Goal: Task Accomplishment & Management: Complete application form

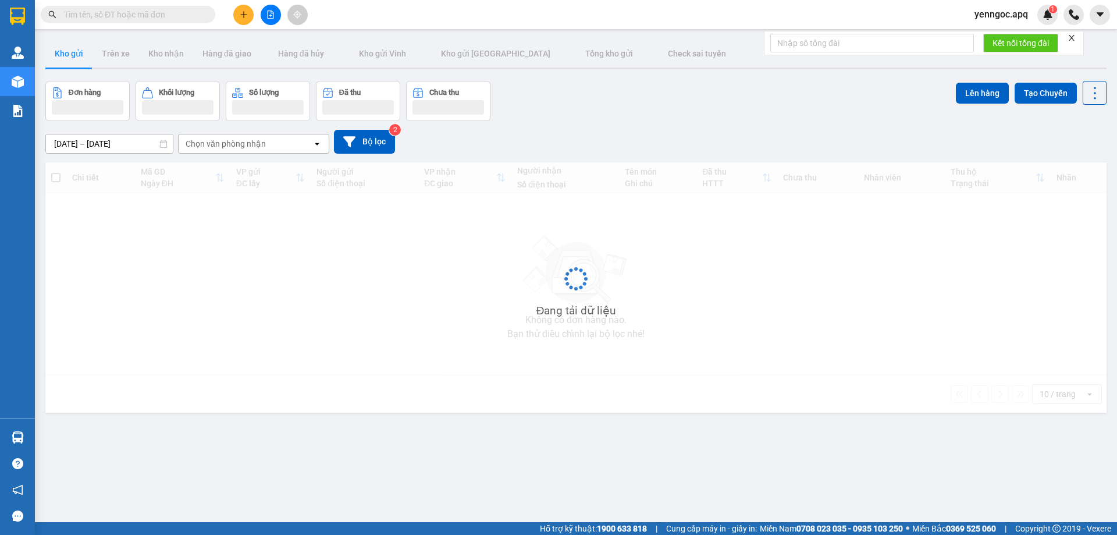
click at [115, 14] on input "text" at bounding box center [132, 14] width 137 height 13
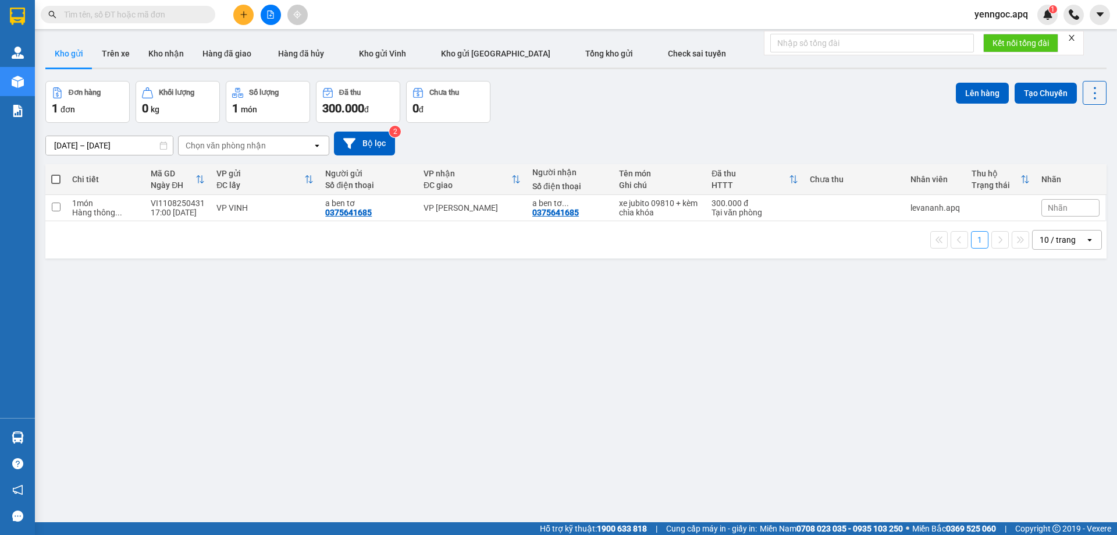
paste input "0358992110"
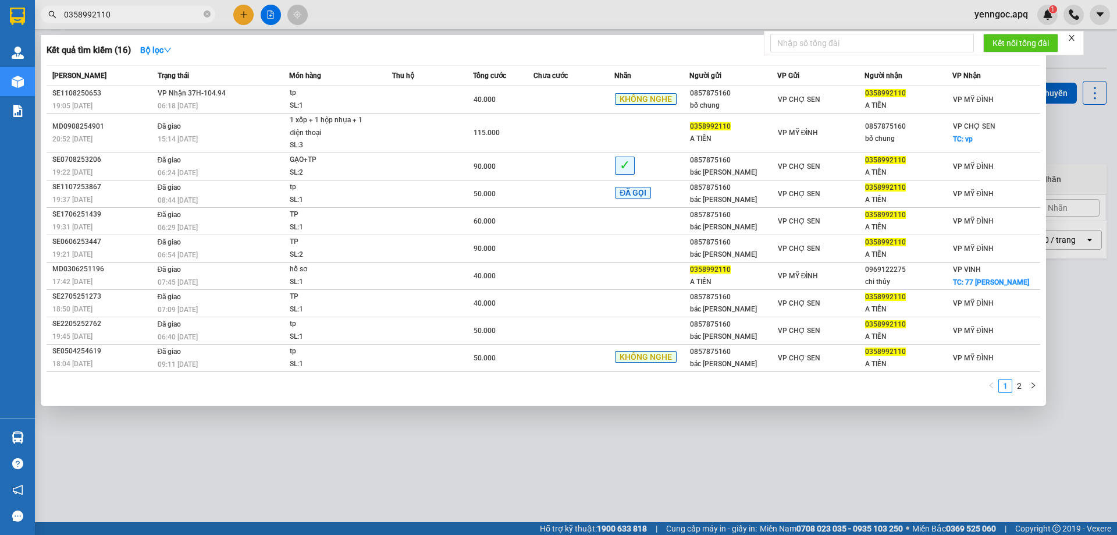
type input "0358992110"
click at [206, 12] on icon "close-circle" at bounding box center [207, 13] width 7 height 7
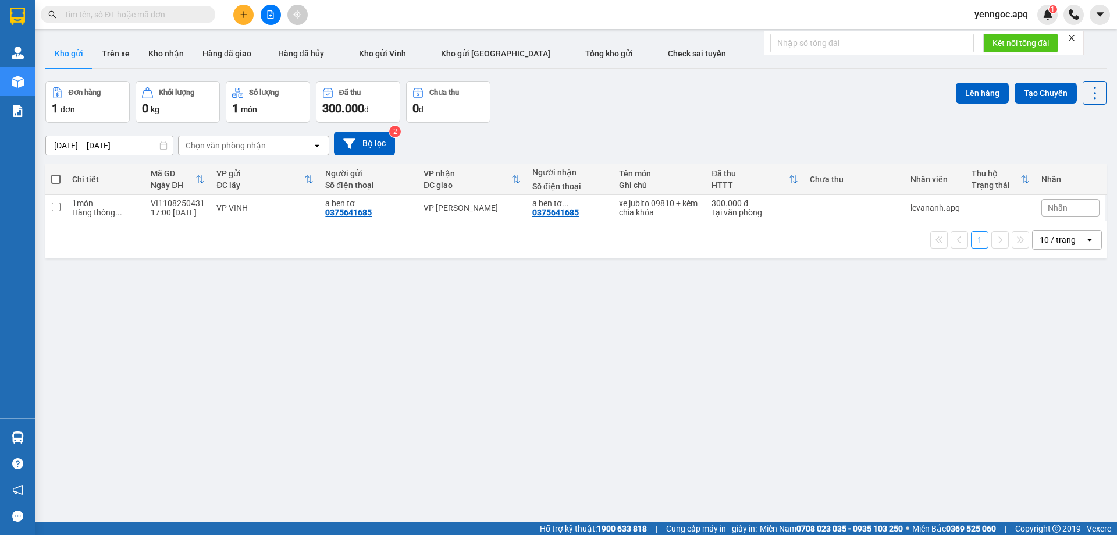
paste input "0862092197"
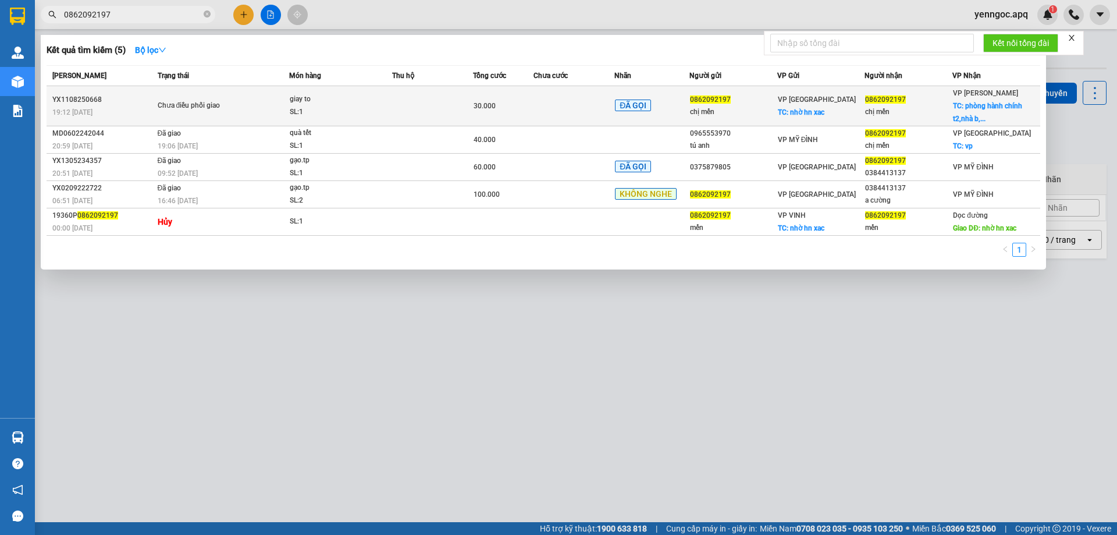
type input "0862092197"
click at [1000, 109] on span "TC: phòng hành chính t2,nhà b,..." at bounding box center [987, 112] width 69 height 21
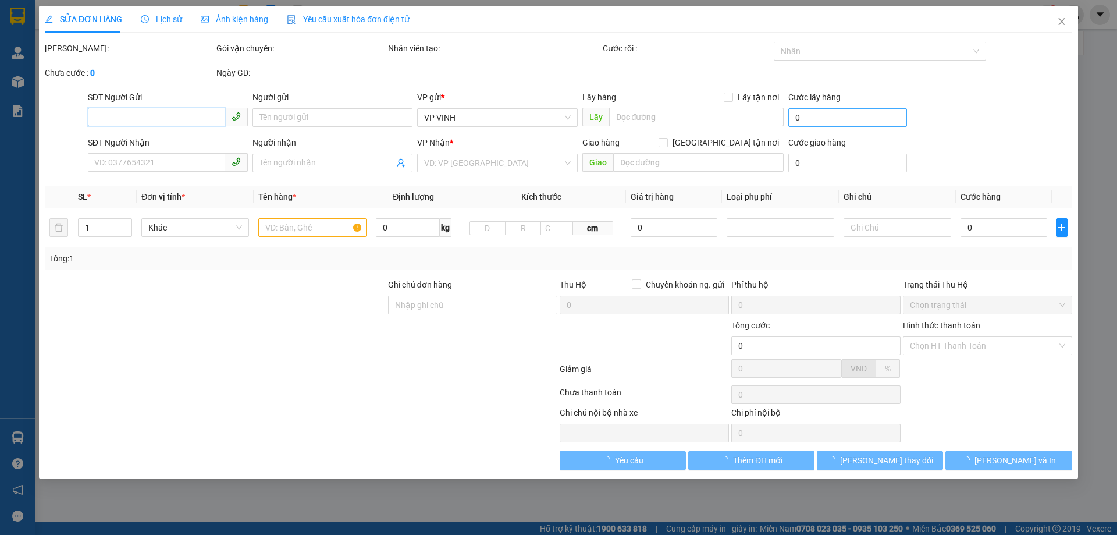
type input "0862092197"
type input "chị mến"
checkbox input "true"
type input "nhờ hn xac"
type input "0862092197"
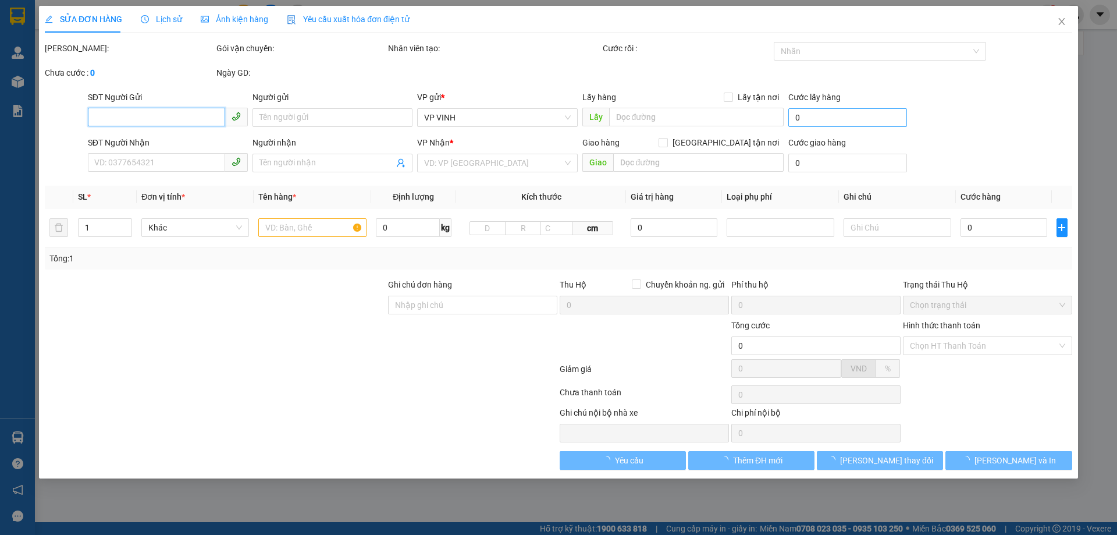
type input "chị mến"
checkbox input "true"
type input "phòng hành chính t2,nhà b,trừơng trung học cs lê lợi,160 lê lợi ,hà đông,hn"
type input "30.000"
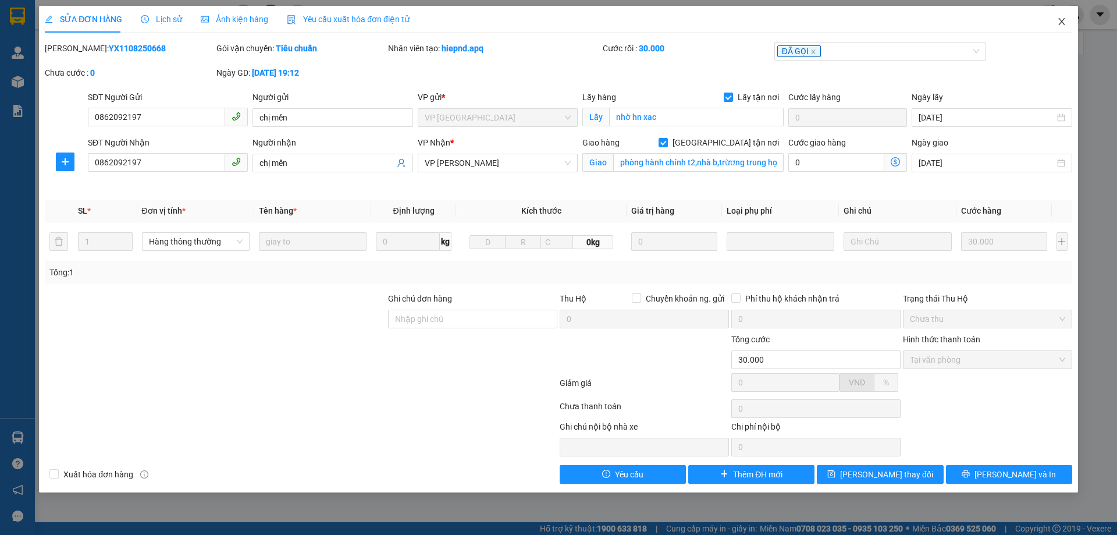
click at [1056, 25] on span "Close" at bounding box center [1061, 22] width 33 height 33
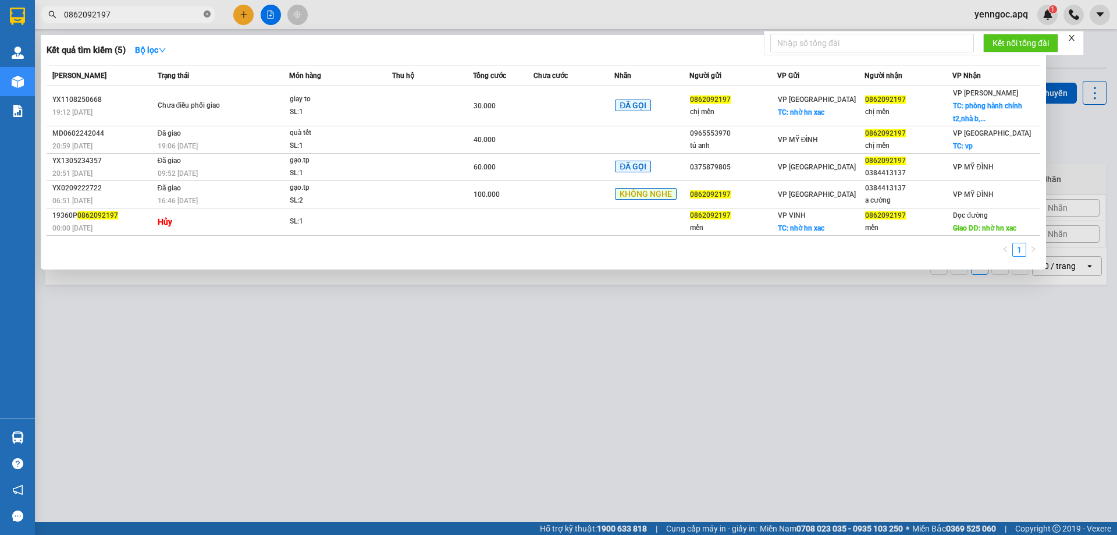
click at [209, 17] on icon "close-circle" at bounding box center [207, 13] width 7 height 7
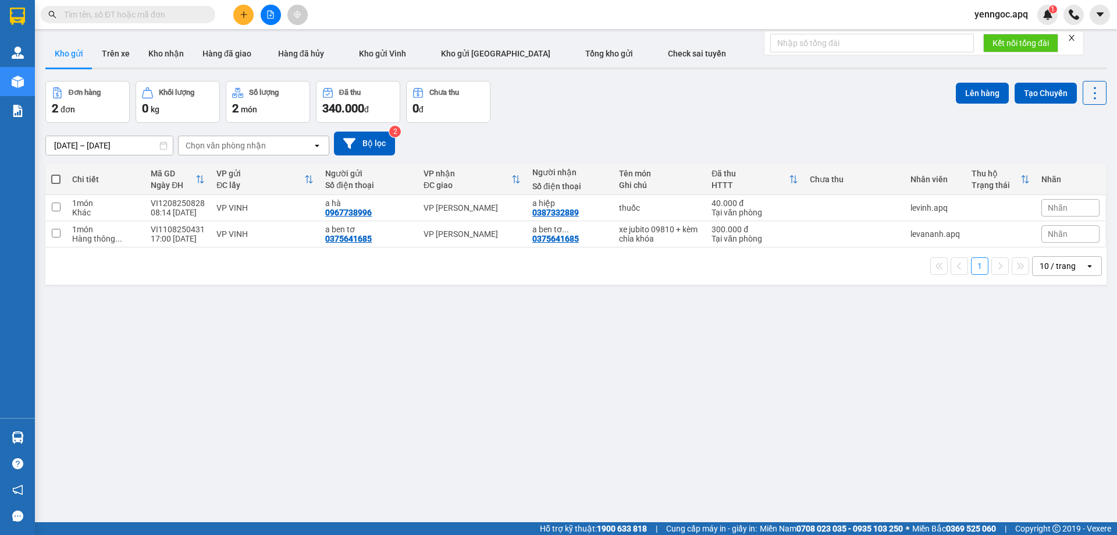
paste input "0375372928"
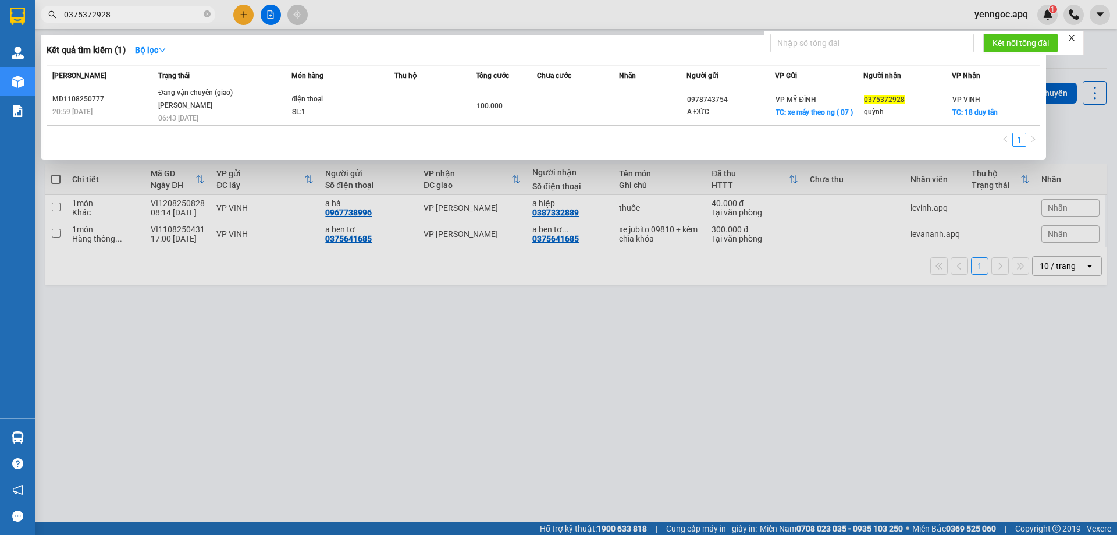
type input "0375372928"
